Goal: Transaction & Acquisition: Obtain resource

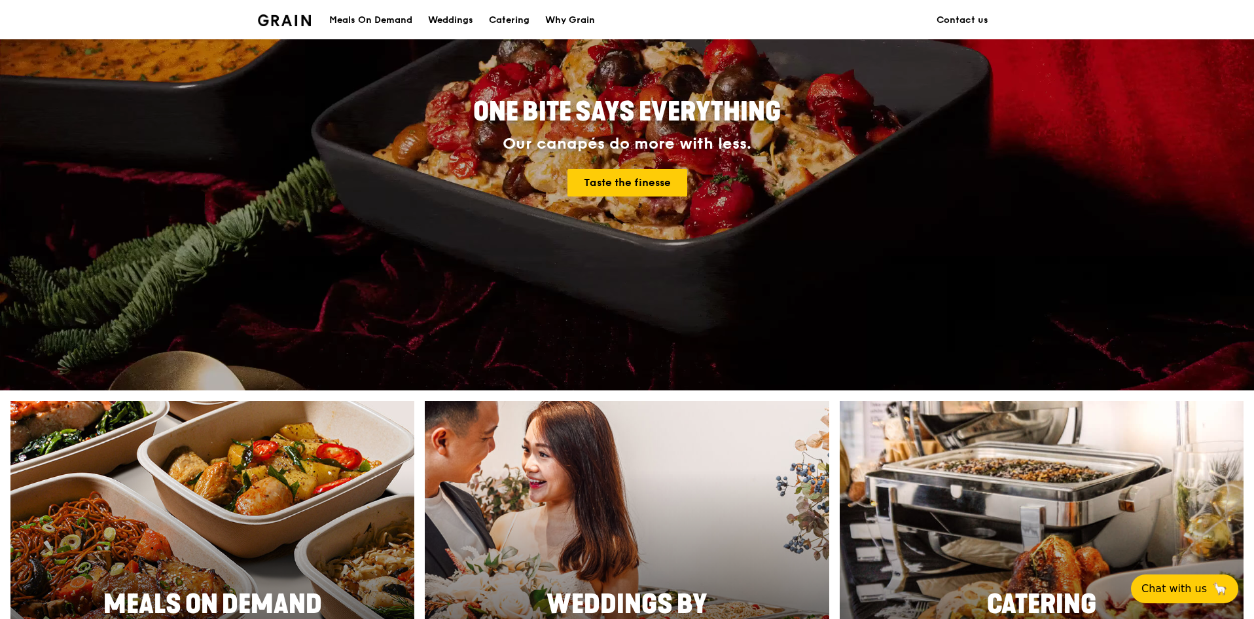
scroll to position [327, 0]
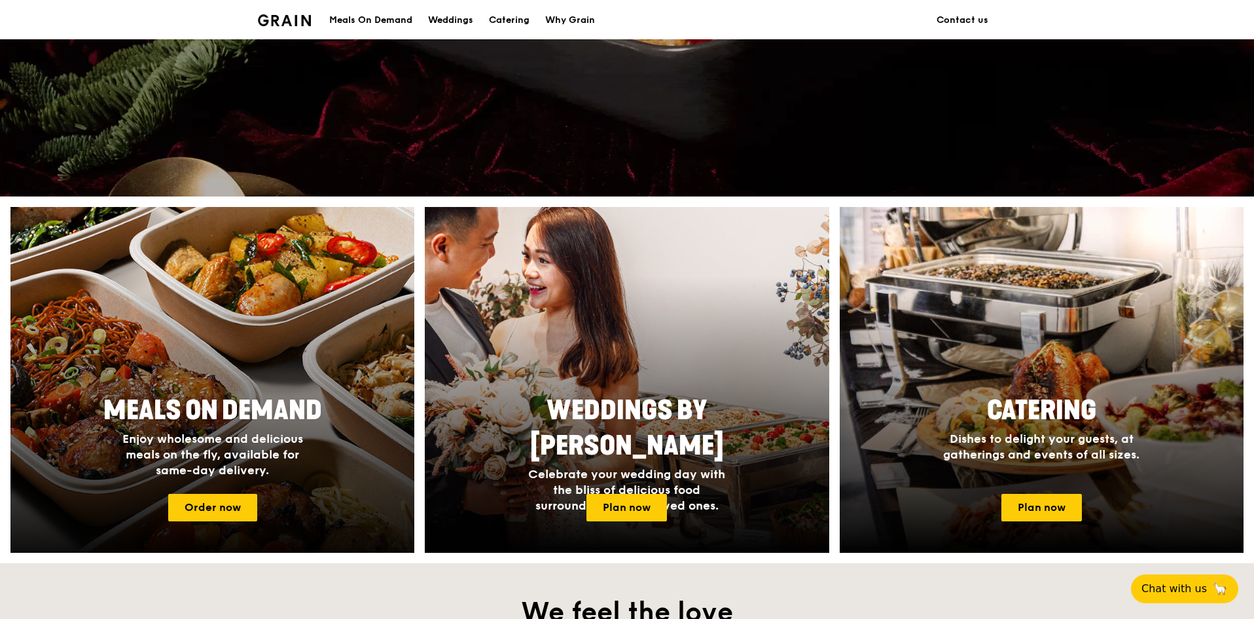
click at [312, 381] on div at bounding box center [212, 380] width 444 height 380
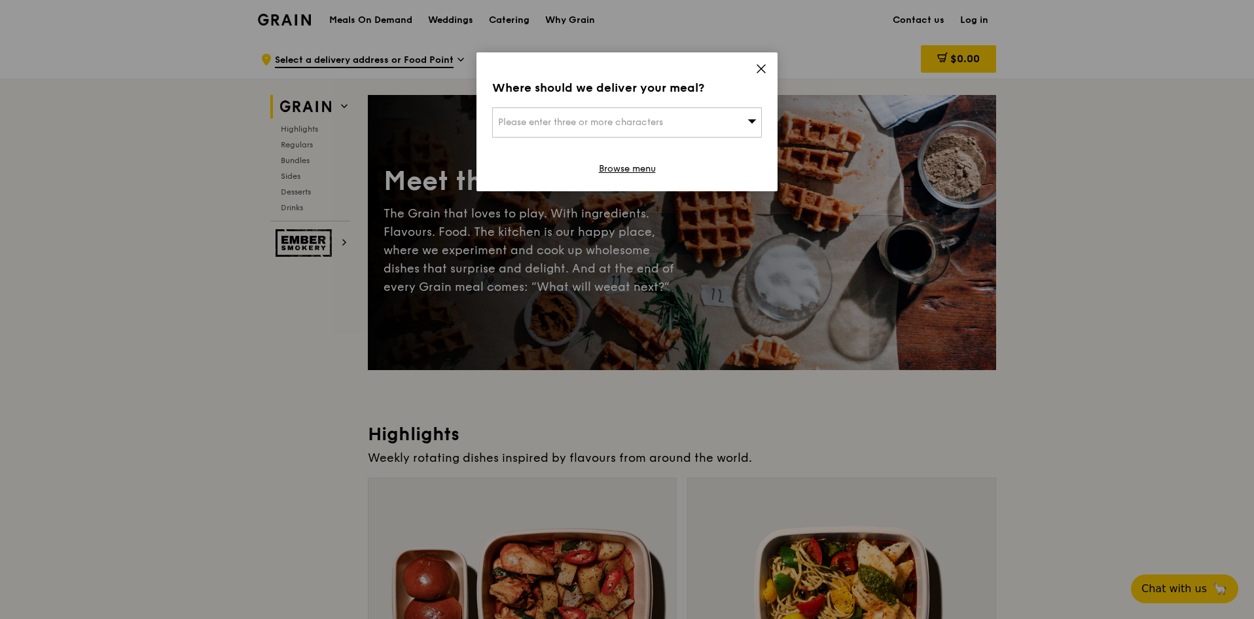
click at [751, 122] on icon at bounding box center [752, 121] width 9 height 4
click at [751, 122] on input "search" at bounding box center [627, 122] width 268 height 29
click at [754, 71] on div "Where should we deliver your meal? Please enter three or more characters Please…" at bounding box center [627, 121] width 301 height 139
click at [759, 66] on icon at bounding box center [761, 69] width 8 height 8
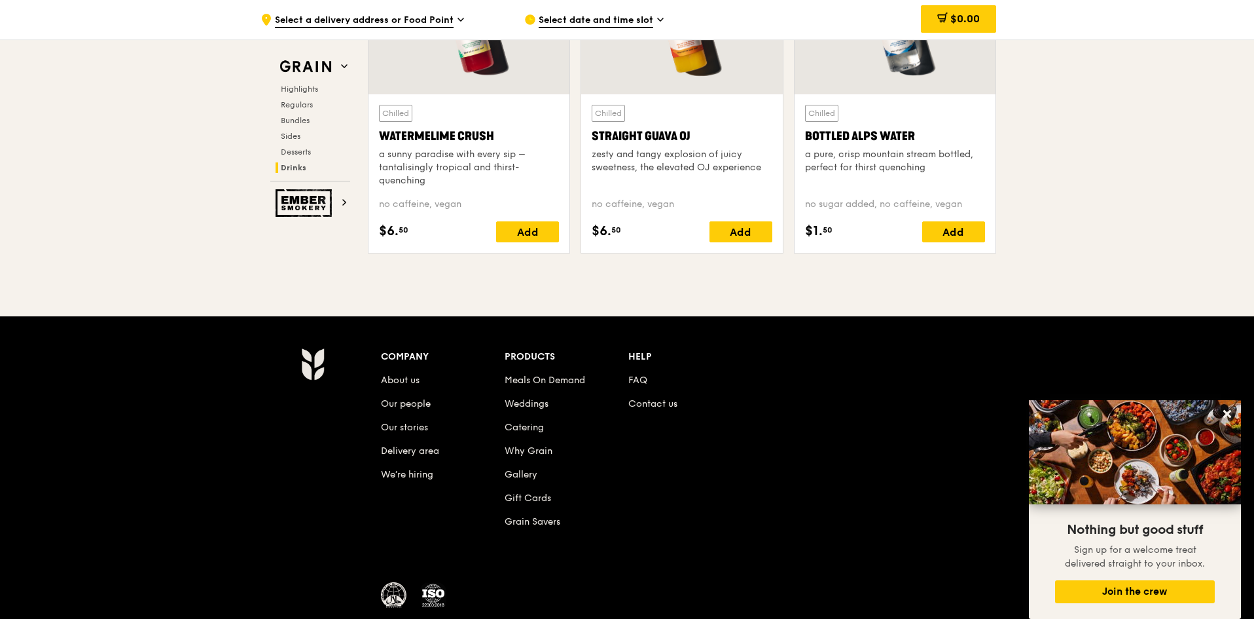
scroll to position [5388, 0]
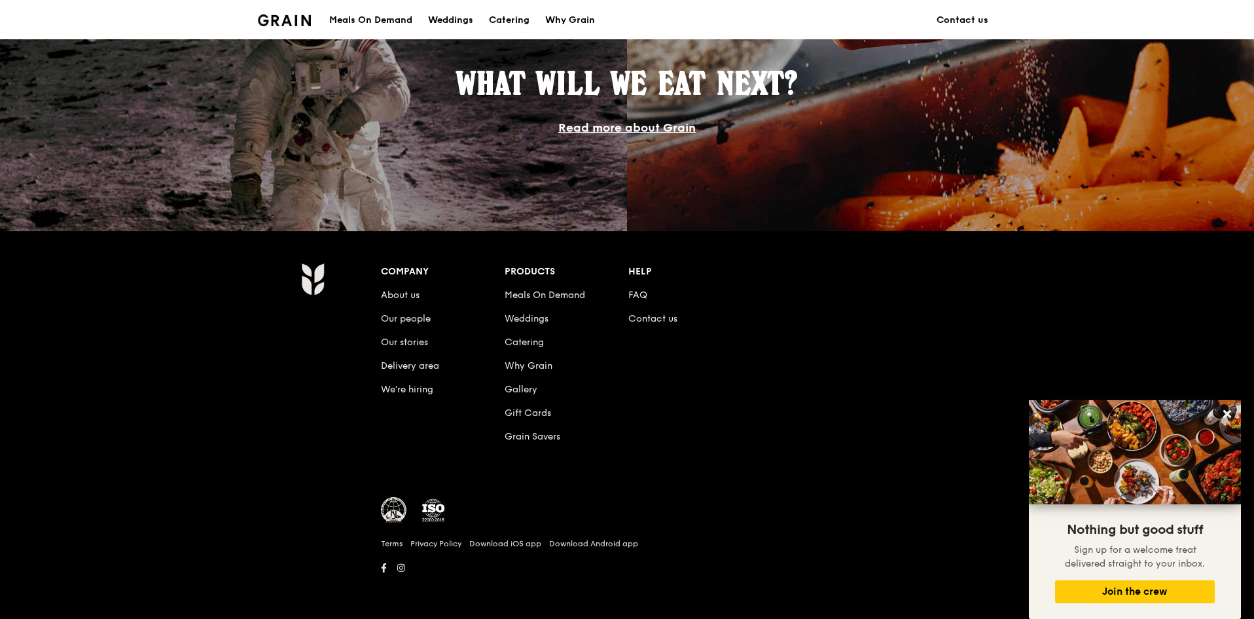
scroll to position [327, 0]
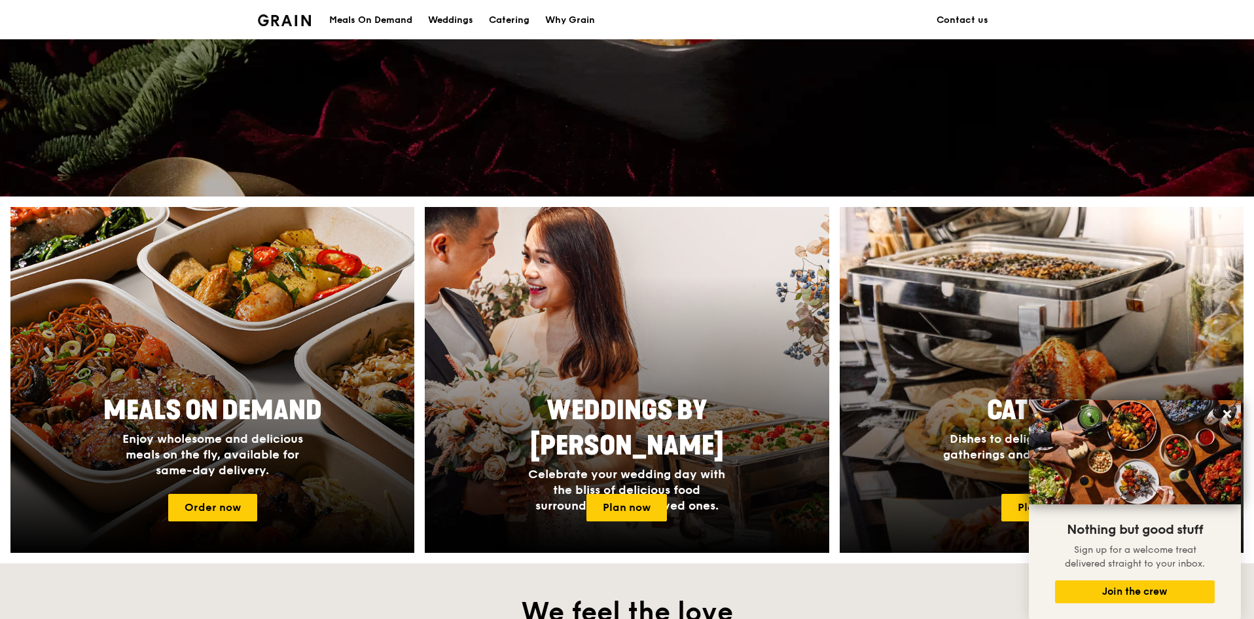
click at [991, 342] on div at bounding box center [1041, 380] width 444 height 380
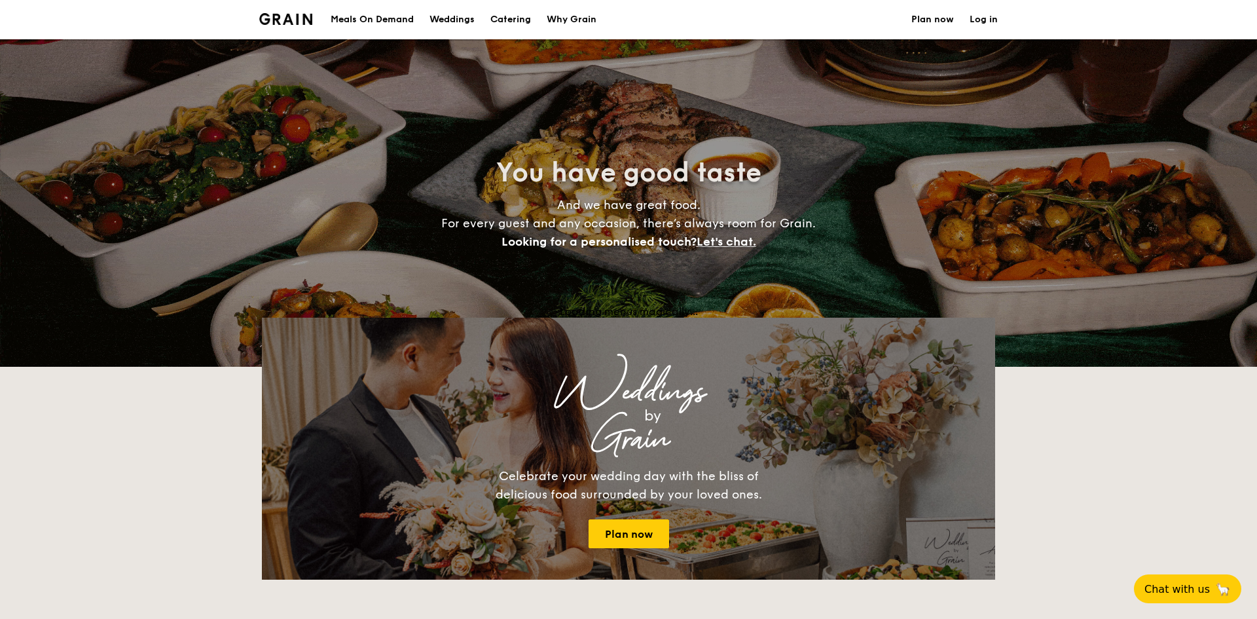
select select
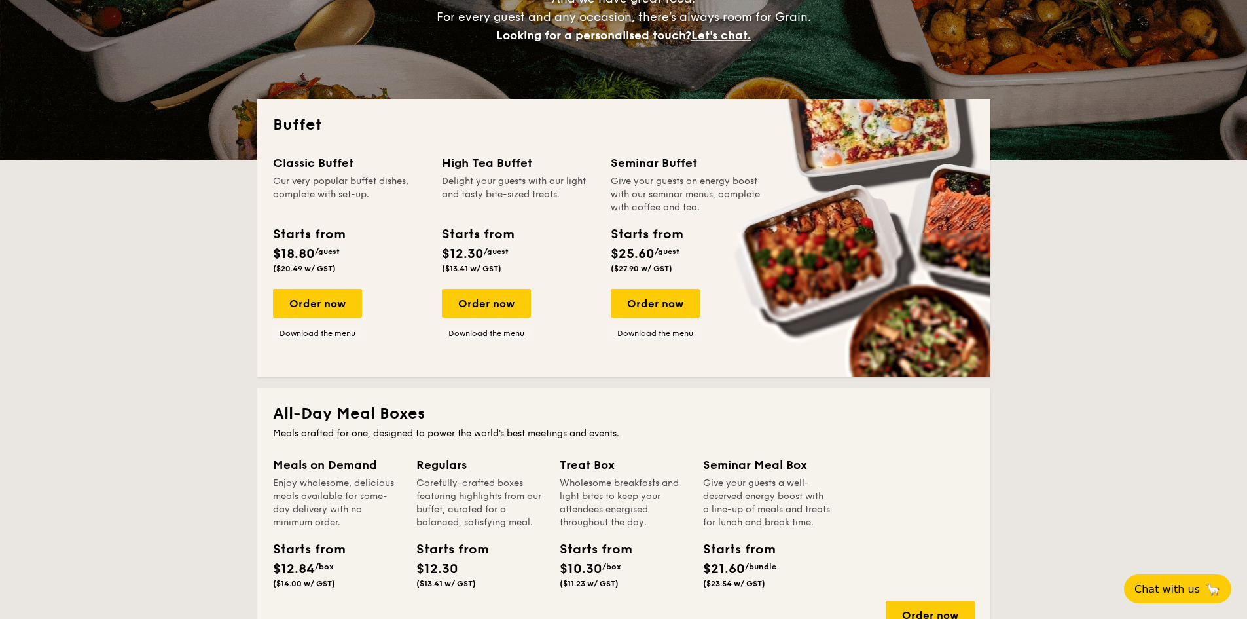
scroll to position [65, 0]
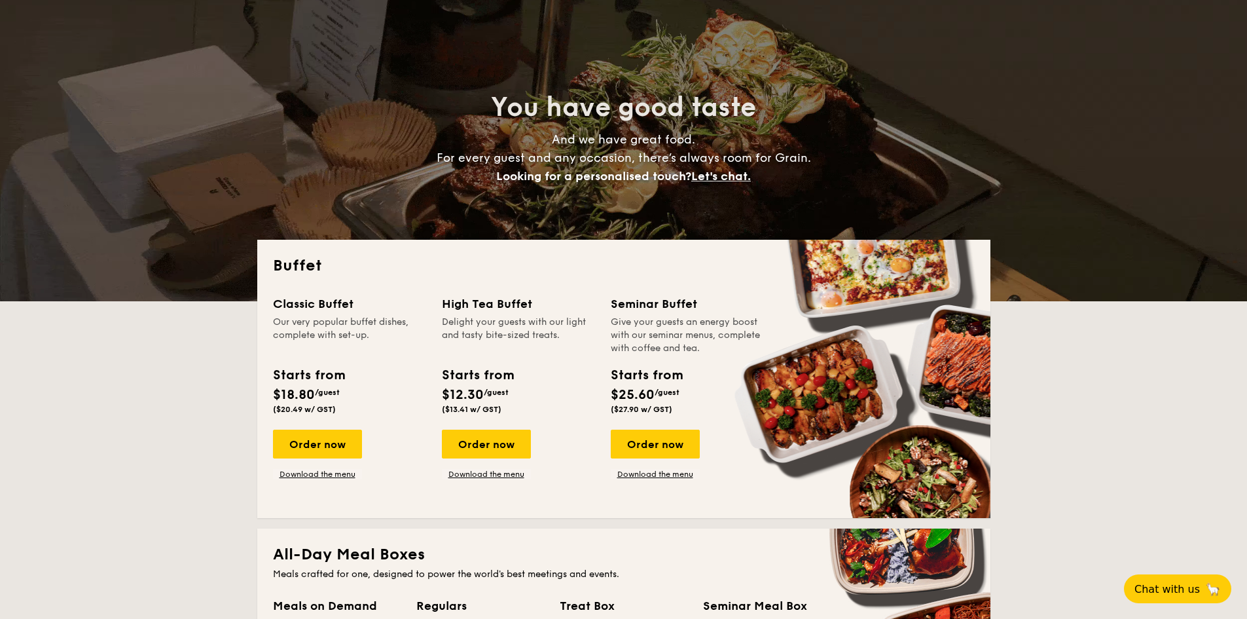
drag, startPoint x: 430, startPoint y: 304, endPoint x: 512, endPoint y: 302, distance: 81.8
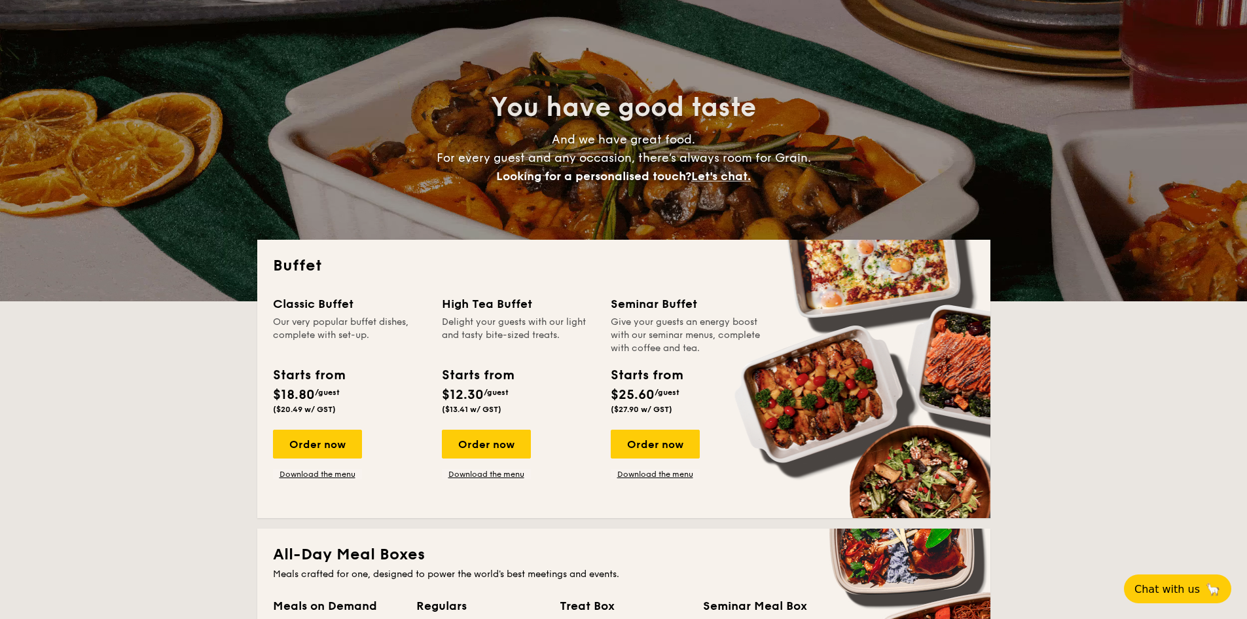
click at [512, 302] on div "Classic Buffet Our very popular buffet dishes, complete with set-up. Starts fro…" at bounding box center [624, 398] width 702 height 207
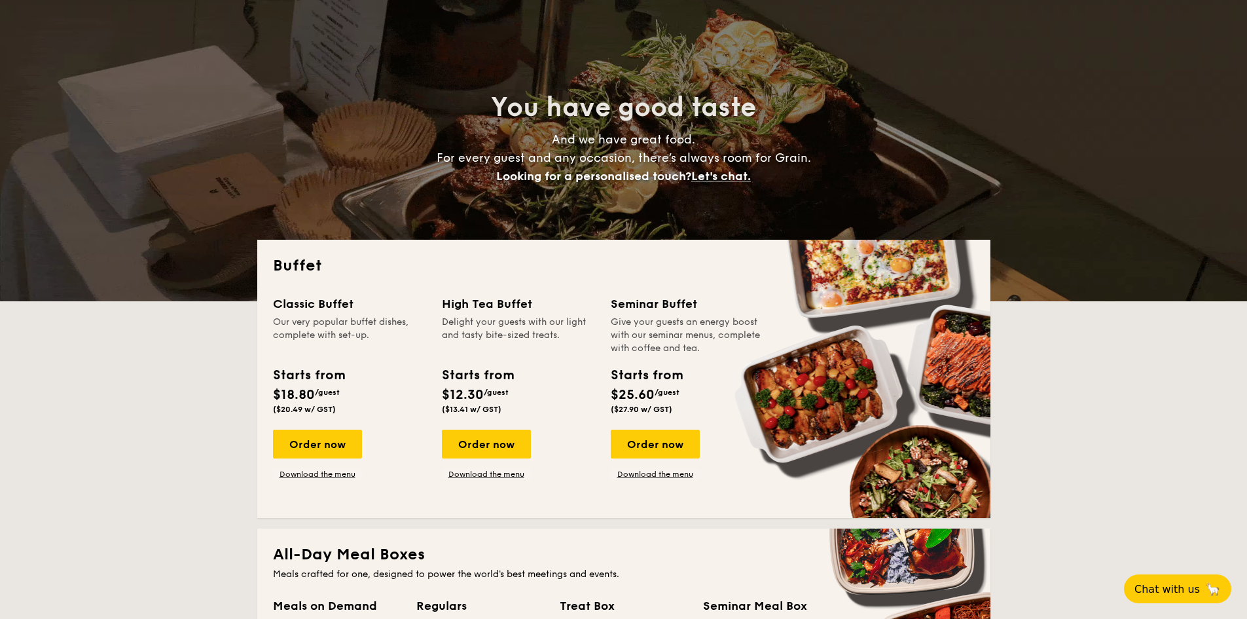
click at [545, 319] on div "Delight your guests with our light and tasty bite-sized treats." at bounding box center [518, 334] width 153 height 39
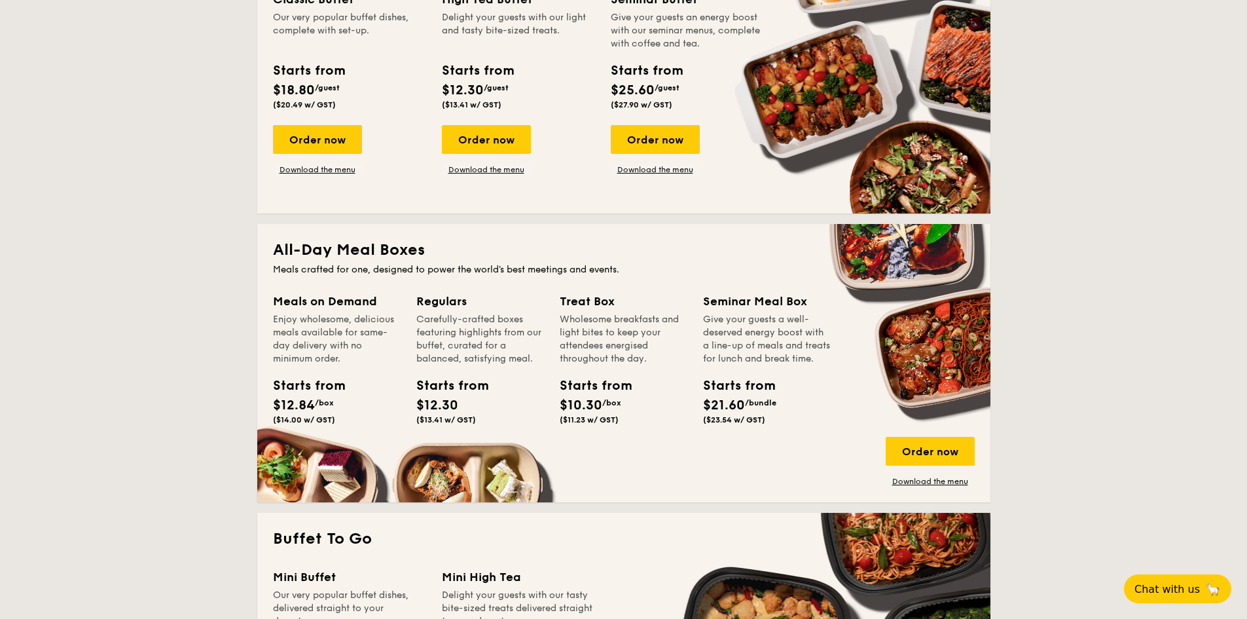
scroll to position [524, 0]
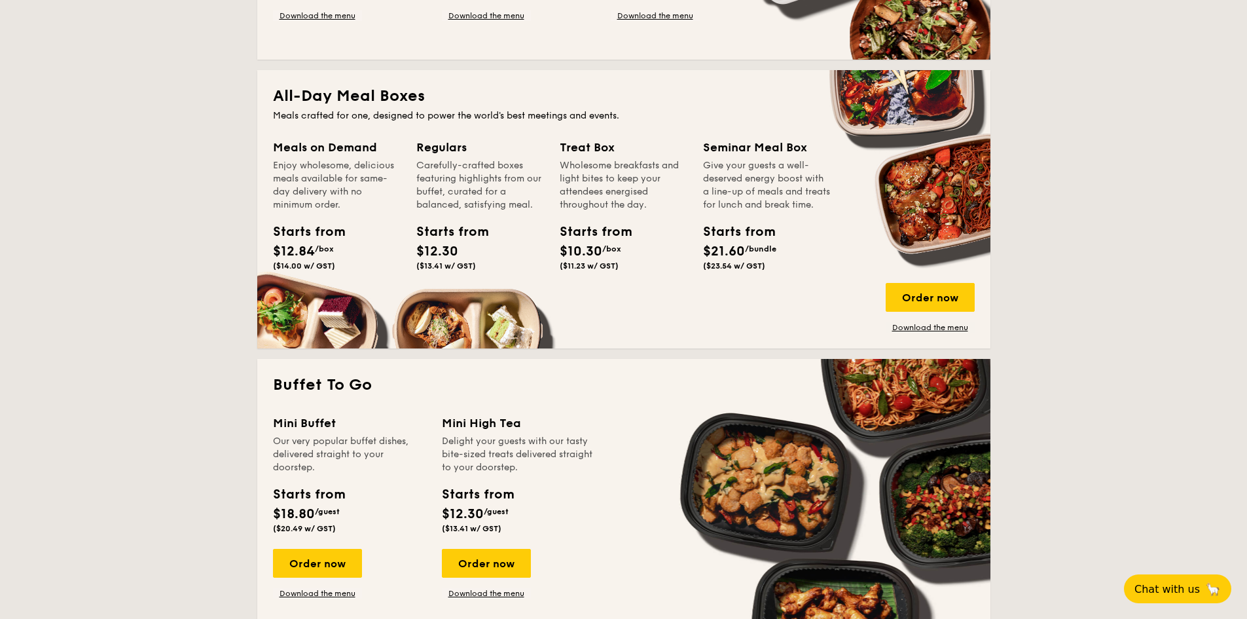
drag, startPoint x: 566, startPoint y: 147, endPoint x: 654, endPoint y: 267, distance: 149.0
click at [646, 234] on div "Treat Box Wholesome breakfasts and light bites to keep your attendees energised…" at bounding box center [624, 206] width 128 height 137
click at [654, 267] on div "Starts from $10.30 /box ($11.23 w/ GST)" at bounding box center [623, 249] width 138 height 54
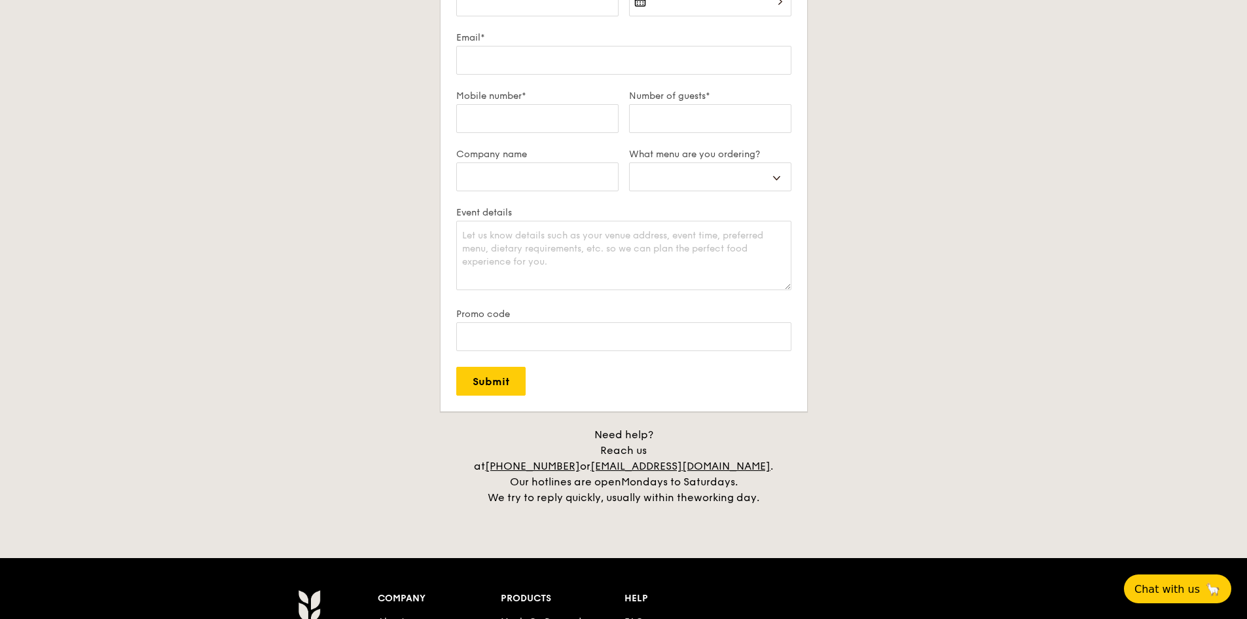
scroll to position [2487, 0]
